Goal: Navigation & Orientation: Find specific page/section

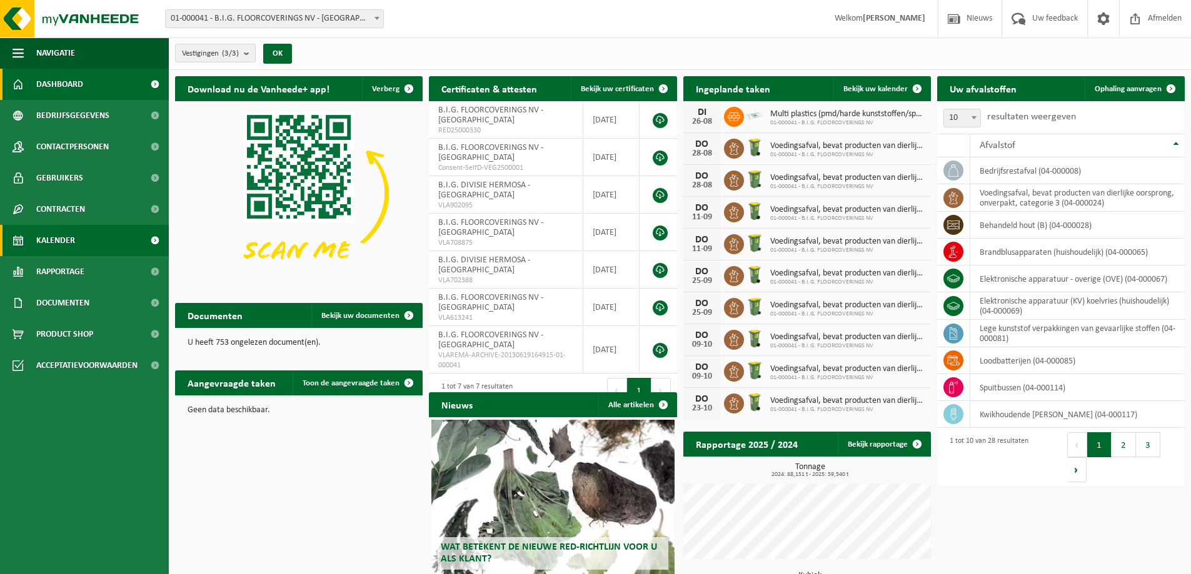
click at [56, 242] on span "Kalender" at bounding box center [55, 240] width 39 height 31
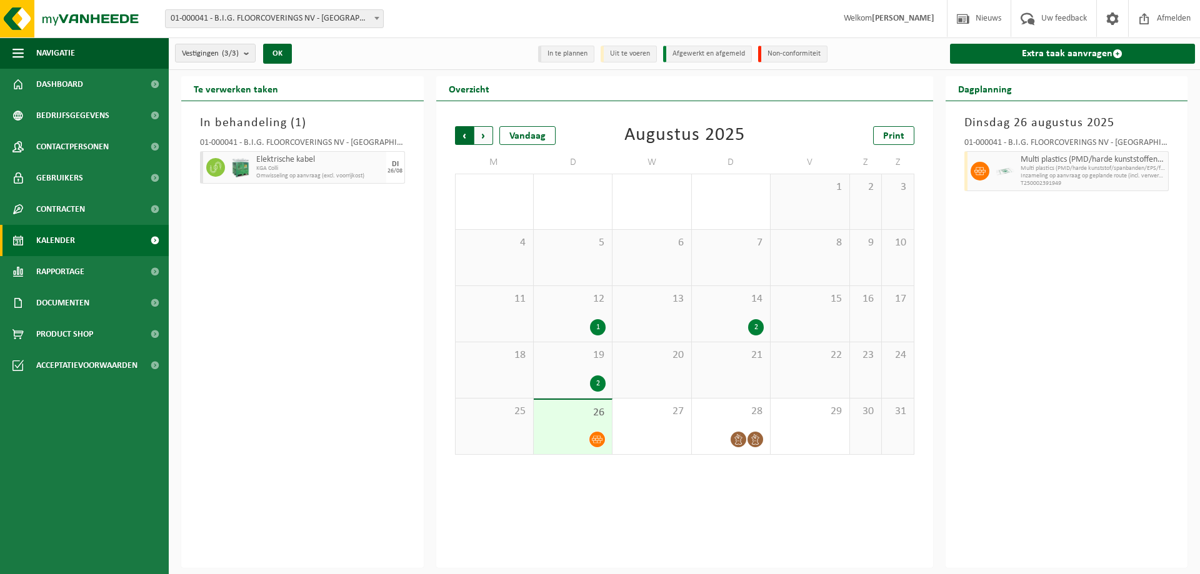
click at [484, 136] on span "Volgende" at bounding box center [483, 135] width 19 height 19
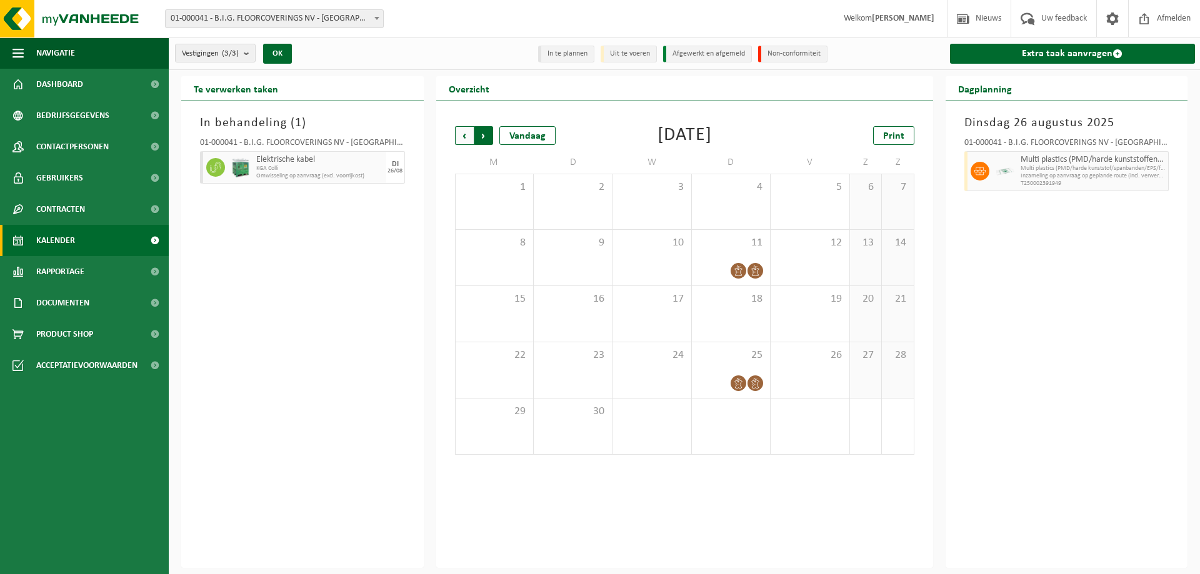
click at [467, 137] on span "Vorige" at bounding box center [464, 135] width 19 height 19
